Goal: Task Accomplishment & Management: Manage account settings

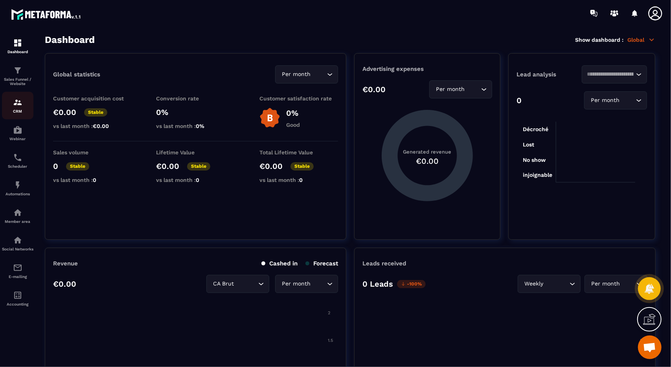
click at [22, 113] on p "CRM" at bounding box center [17, 111] width 31 height 4
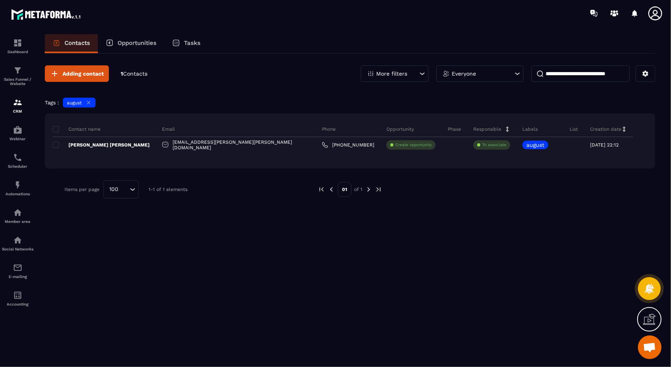
click at [90, 104] on icon at bounding box center [89, 103] width 6 height 6
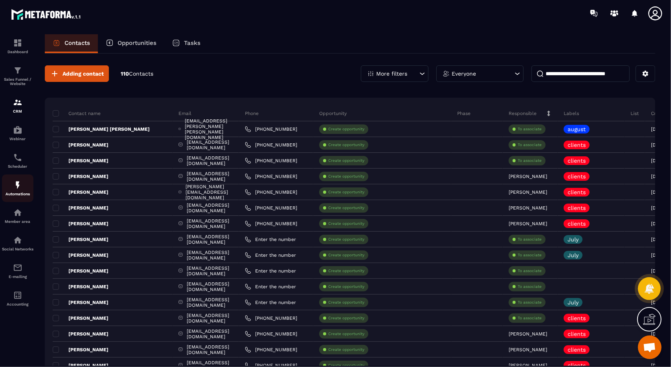
click at [18, 202] on link "Automations" at bounding box center [17, 188] width 31 height 28
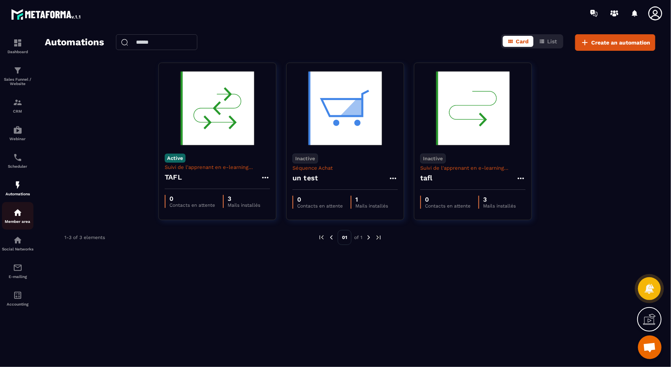
click at [19, 210] on img at bounding box center [17, 212] width 9 height 9
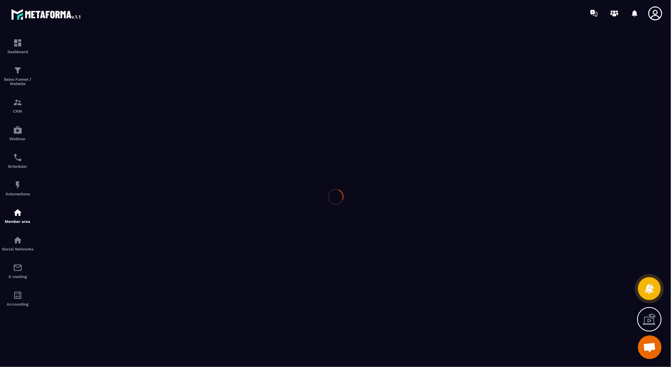
click at [18, 238] on div at bounding box center [335, 196] width 671 height 340
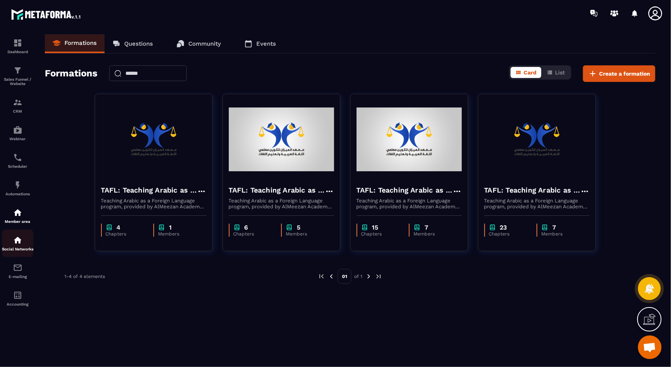
click at [17, 245] on img at bounding box center [17, 239] width 9 height 9
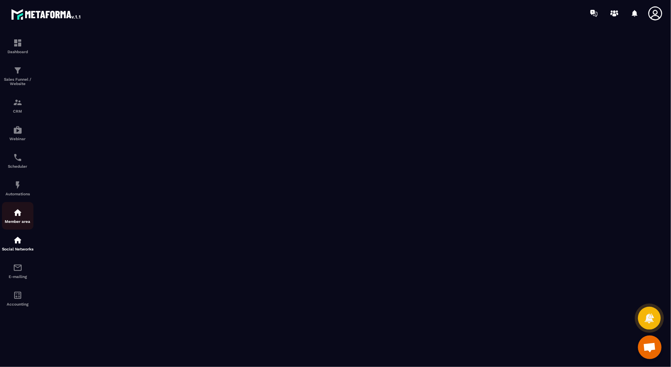
click at [17, 228] on link "Member area" at bounding box center [17, 216] width 31 height 28
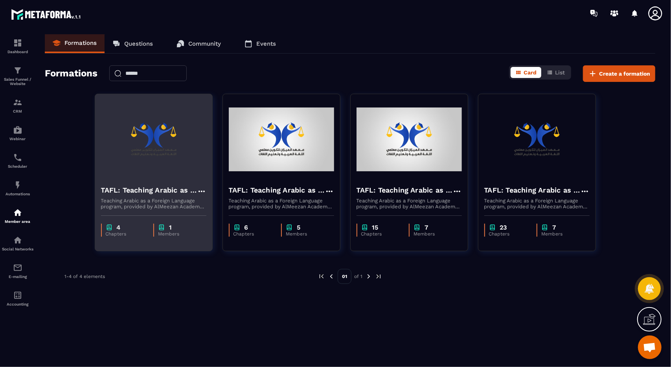
click at [142, 202] on p "Teaching Arabic as a Foreign Language program, provided by AlMeezan Academy in …" at bounding box center [153, 203] width 105 height 12
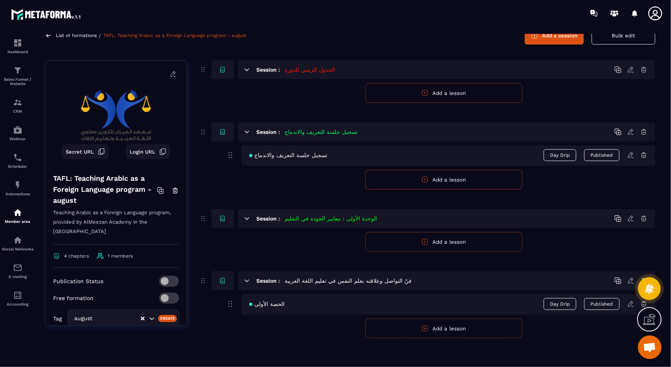
scroll to position [86, 0]
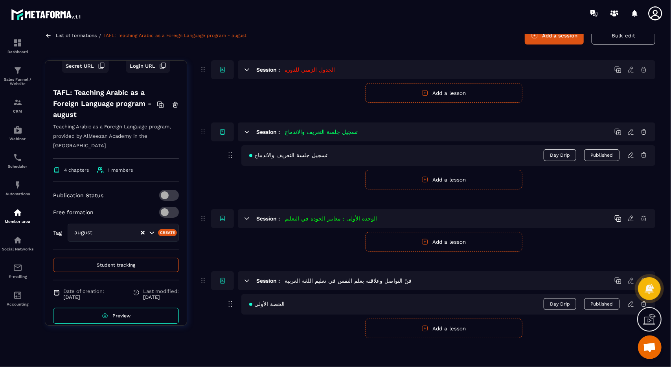
click at [115, 260] on button "Student tracking" at bounding box center [116, 265] width 126 height 14
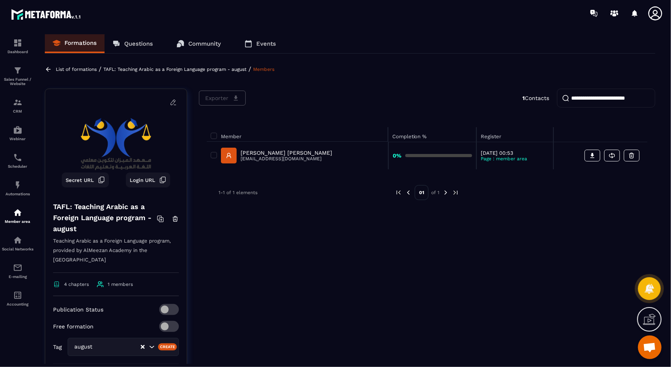
click at [583, 23] on div at bounding box center [381, 13] width 579 height 26
